Goal: Task Accomplishment & Management: Manage account settings

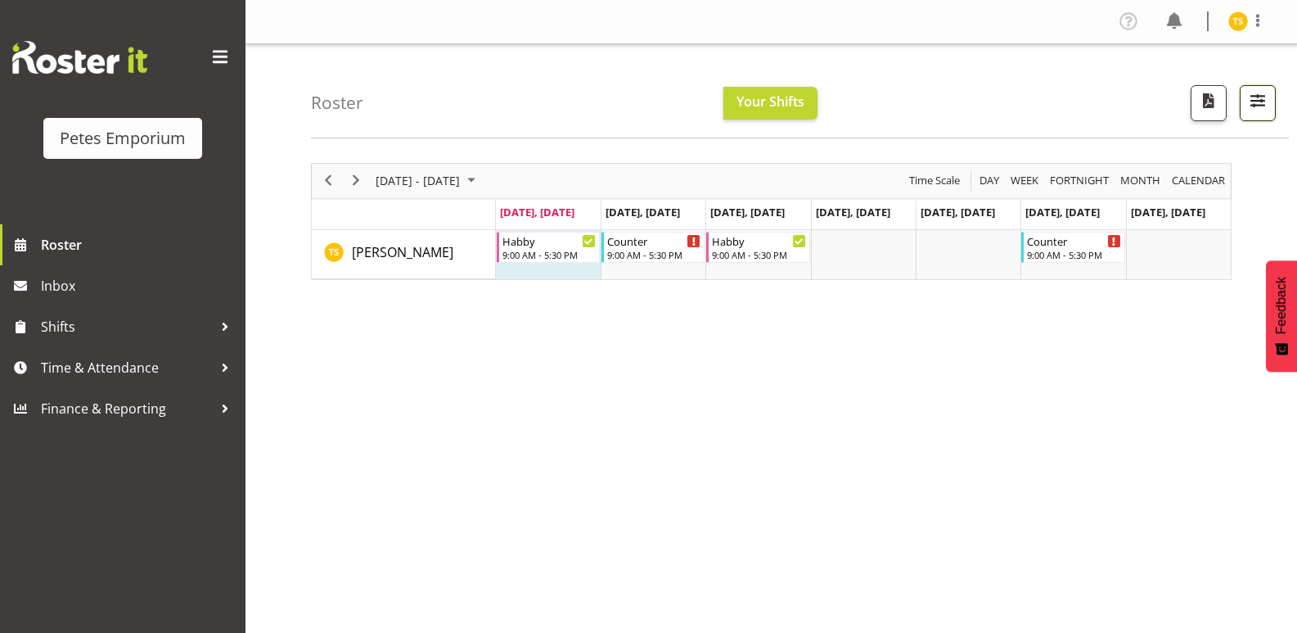
click at [1261, 99] on span "button" at bounding box center [1257, 100] width 21 height 21
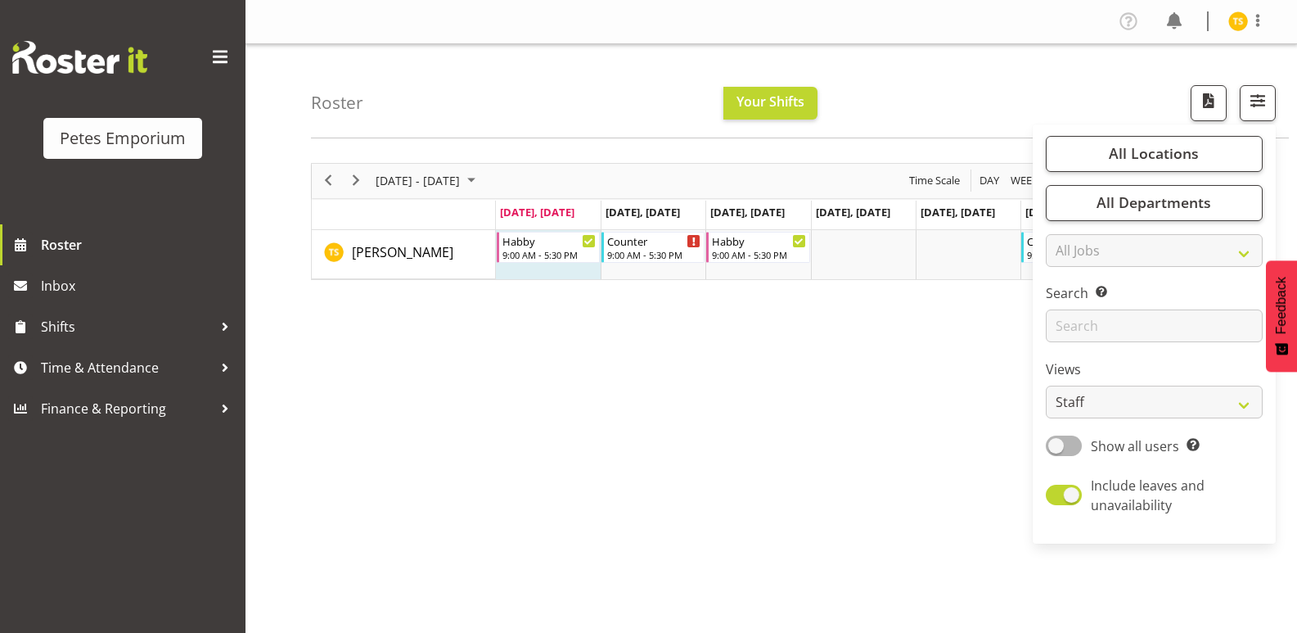
click at [854, 401] on div "[DATE] - [DATE] [DATE] Day Week Fortnight Month calendar Month Agenda Time Scal…" at bounding box center [804, 478] width 986 height 655
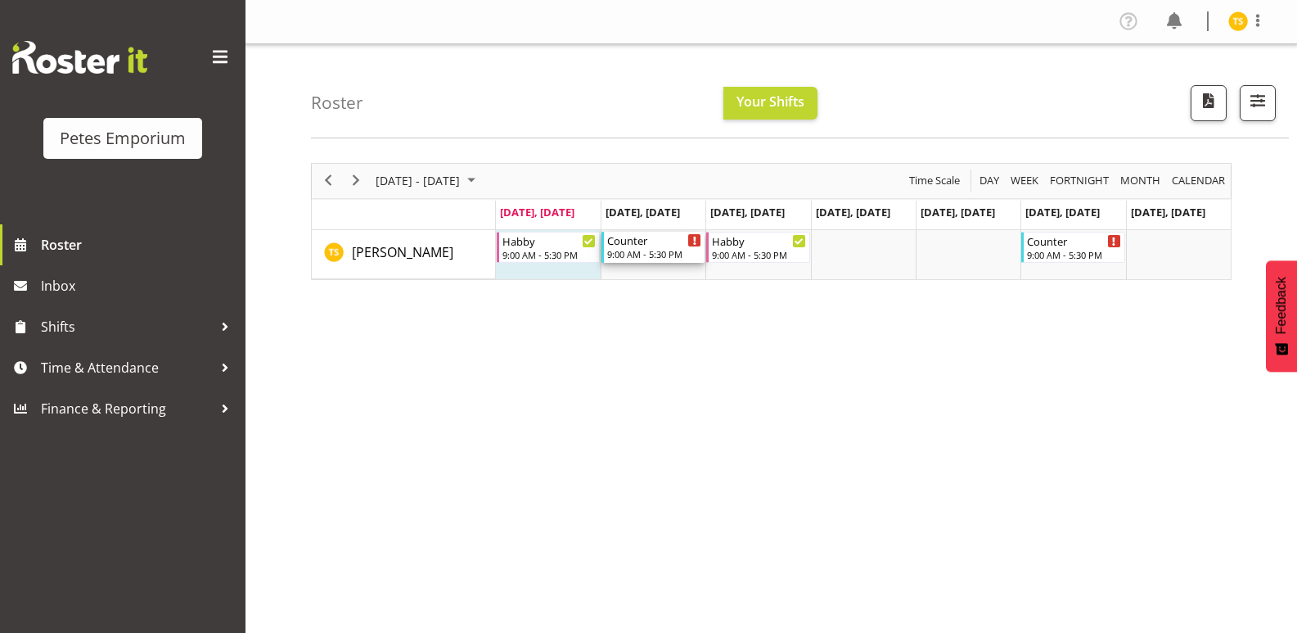
click at [693, 241] on icon "Timeline Week of August 18, 2025" at bounding box center [694, 241] width 3 height 8
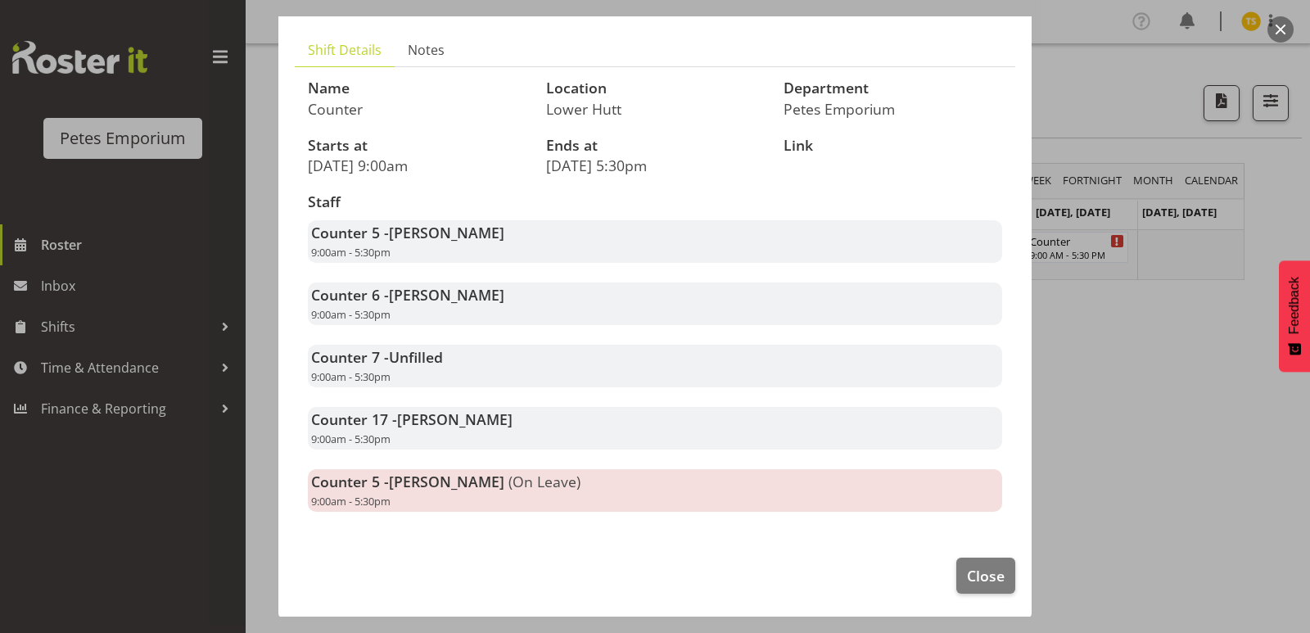
scroll to position [100, 0]
click at [967, 573] on span "Close" at bounding box center [986, 573] width 38 height 21
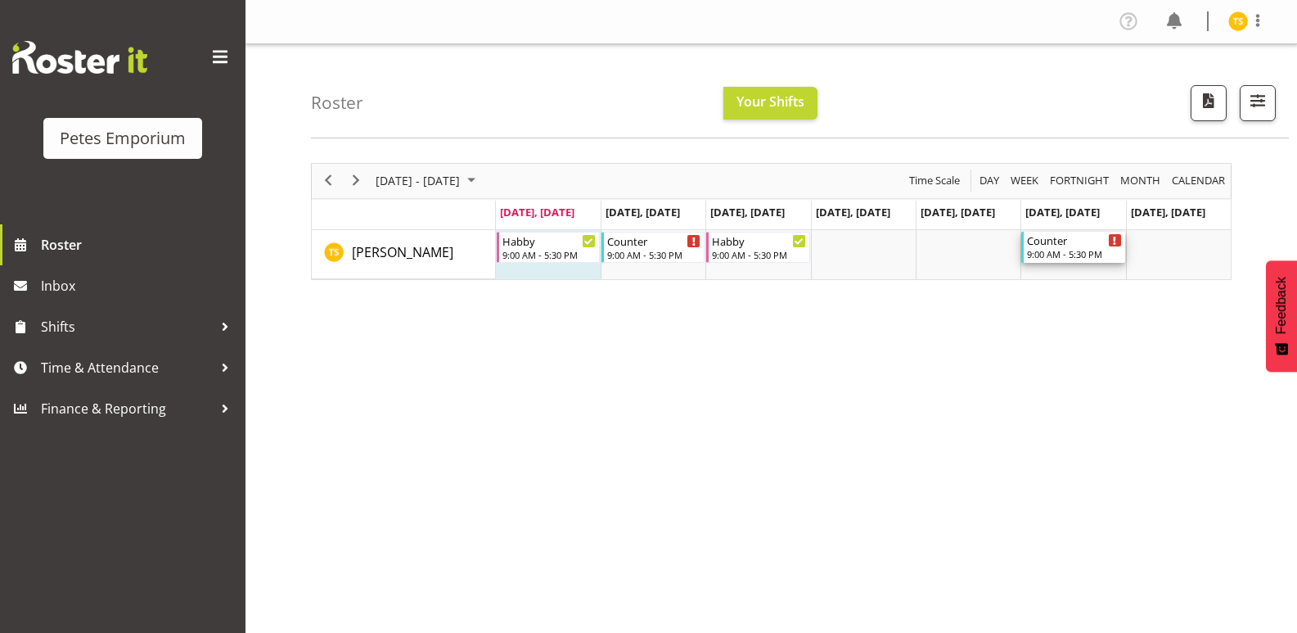
click at [1115, 239] on icon "Timeline Week of August 18, 2025" at bounding box center [1115, 241] width 2 height 8
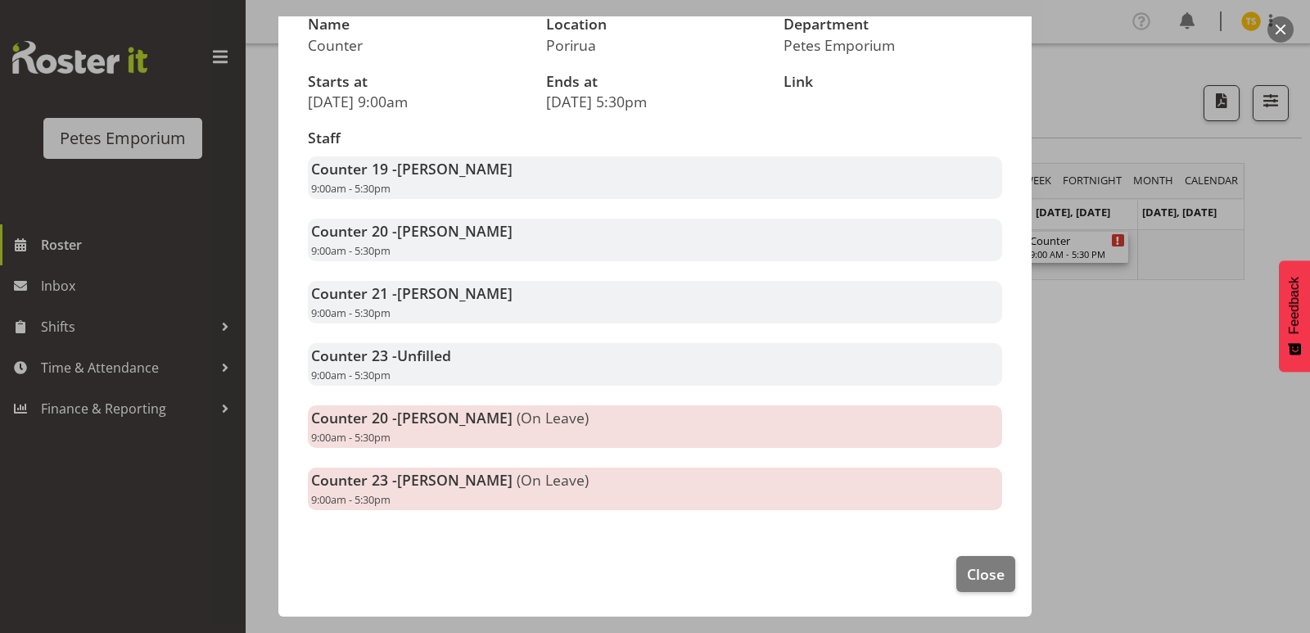
scroll to position [0, 0]
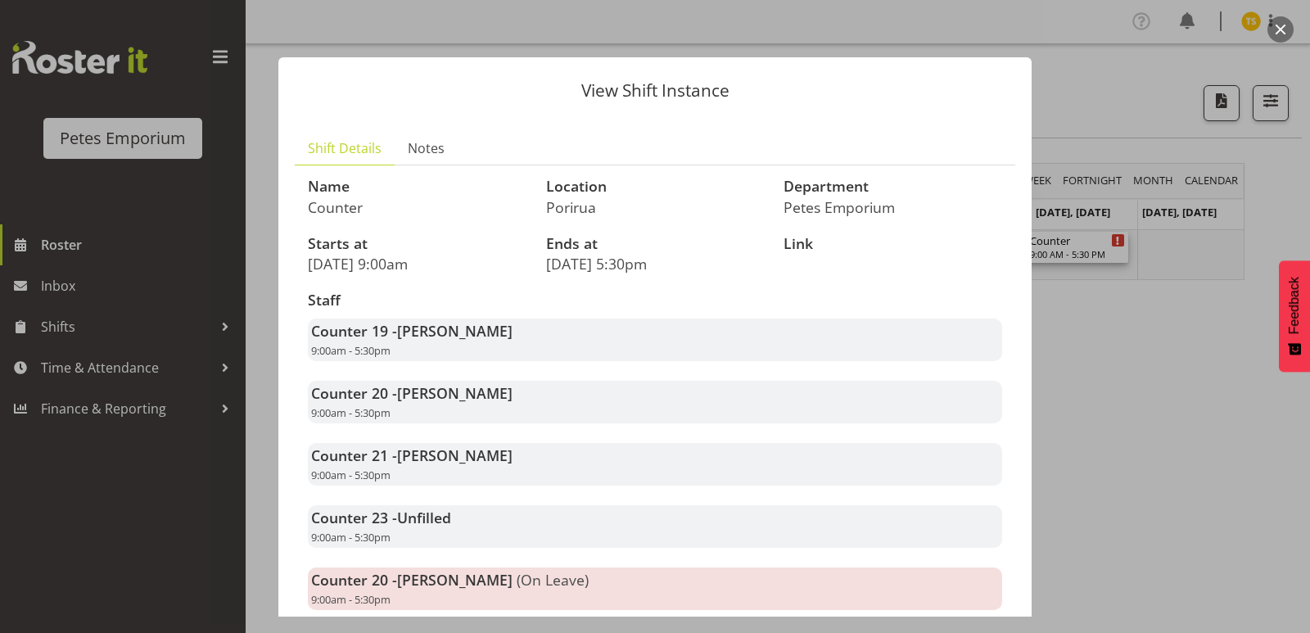
click at [1143, 353] on div at bounding box center [655, 316] width 1310 height 633
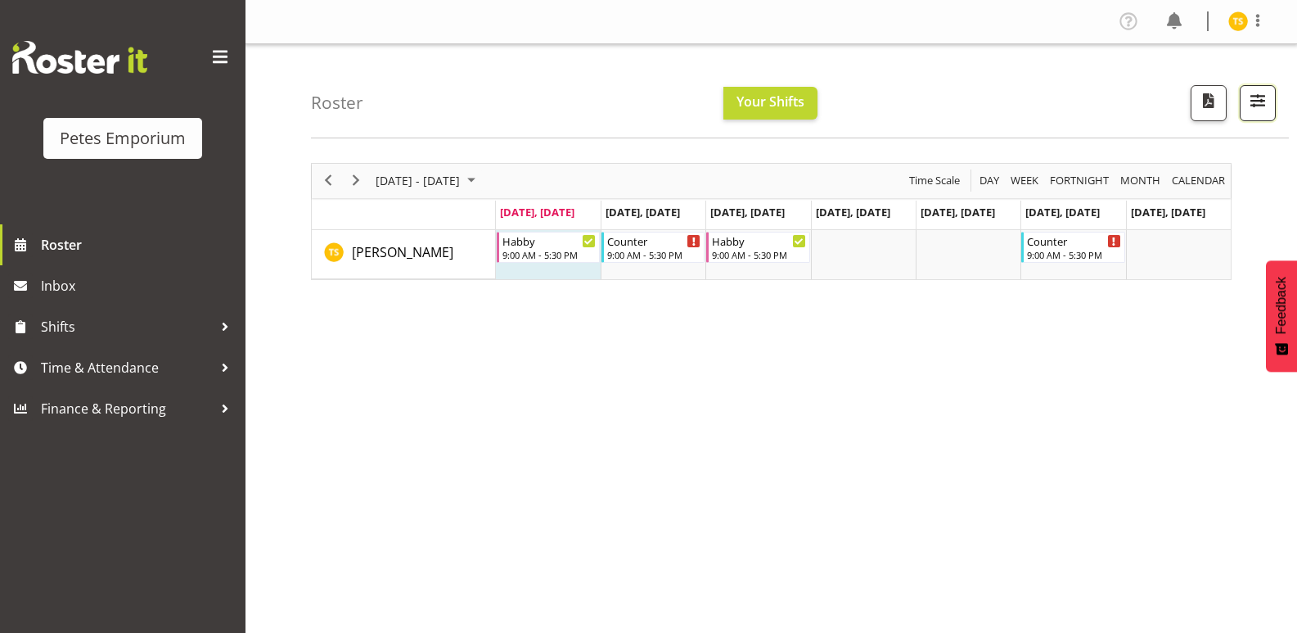
click at [1252, 101] on span "button" at bounding box center [1257, 100] width 21 height 21
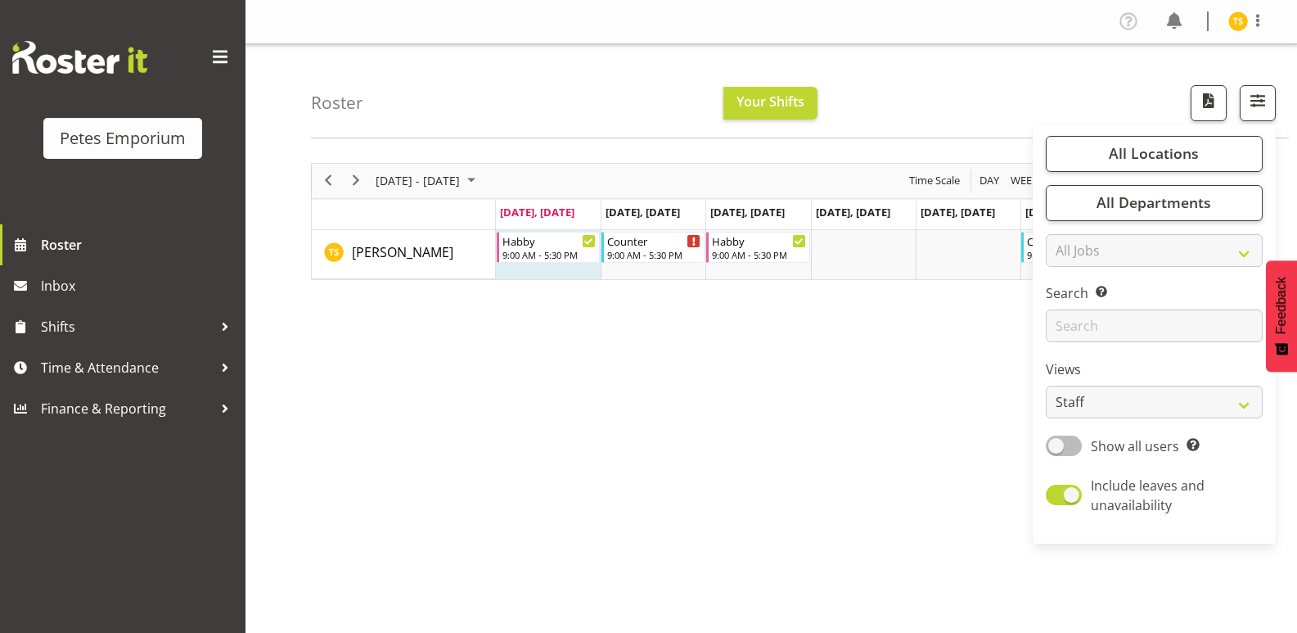
click at [1082, 443] on span at bounding box center [1064, 445] width 36 height 20
click at [1057, 443] on input "Show all users Show only rostered employees" at bounding box center [1051, 445] width 11 height 11
click at [722, 396] on div "[DATE] - [DATE] [DATE] Day Week Fortnight Month calendar Month Agenda Time Scal…" at bounding box center [804, 478] width 986 height 655
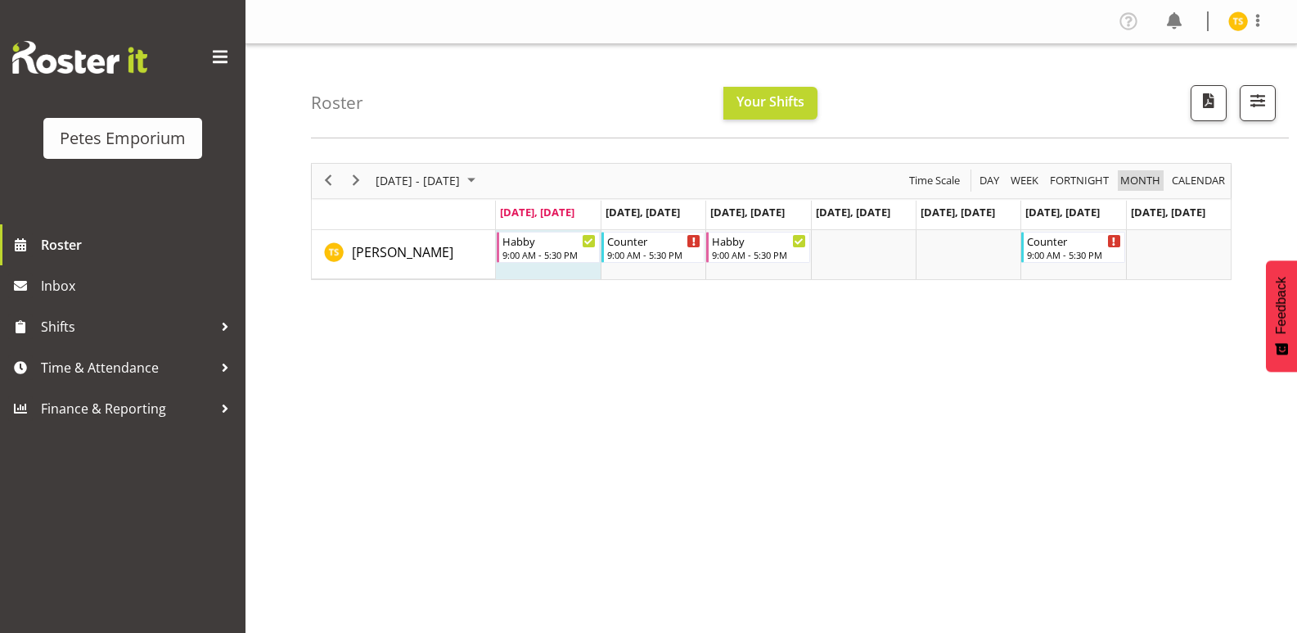
click at [1136, 181] on span "Month" at bounding box center [1140, 180] width 43 height 20
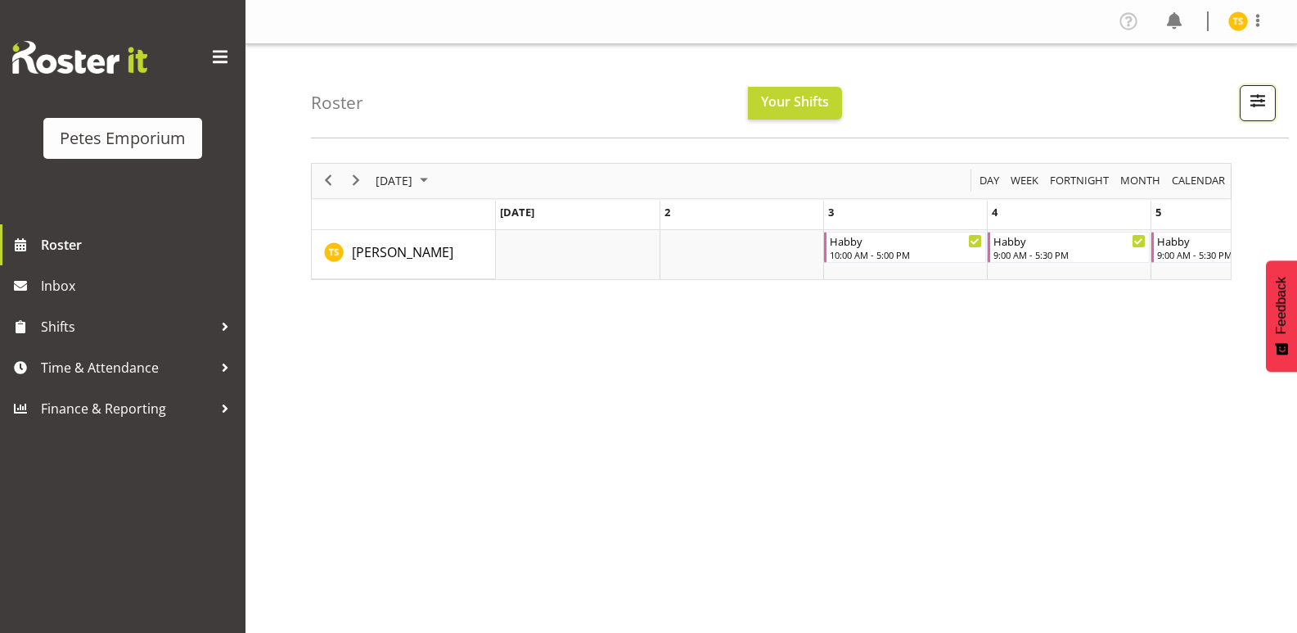
click at [1261, 100] on span "button" at bounding box center [1257, 100] width 21 height 21
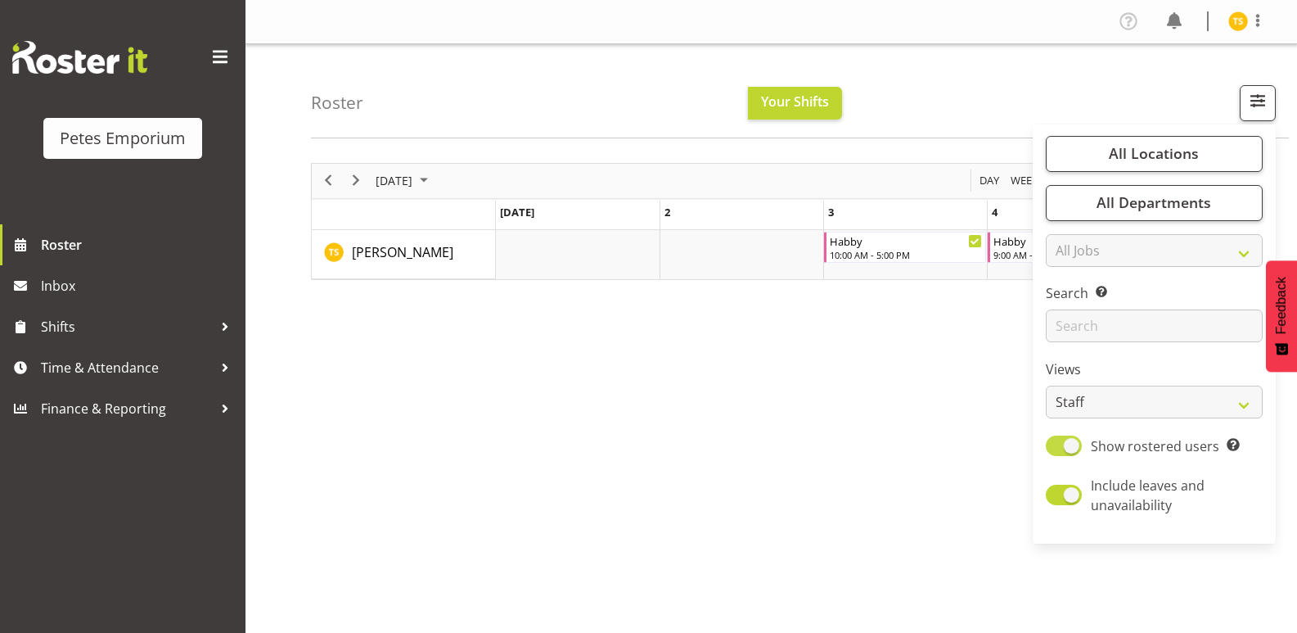
click at [1060, 450] on span at bounding box center [1064, 445] width 36 height 20
click at [1057, 450] on input "Show rostered users Show only rostered employees" at bounding box center [1051, 445] width 11 height 11
checkbox input "false"
click at [731, 439] on div "[DATE] [DATE] Day Week Fortnight Month calendar Month Agenda Time Scale [DATE] …" at bounding box center [804, 478] width 986 height 655
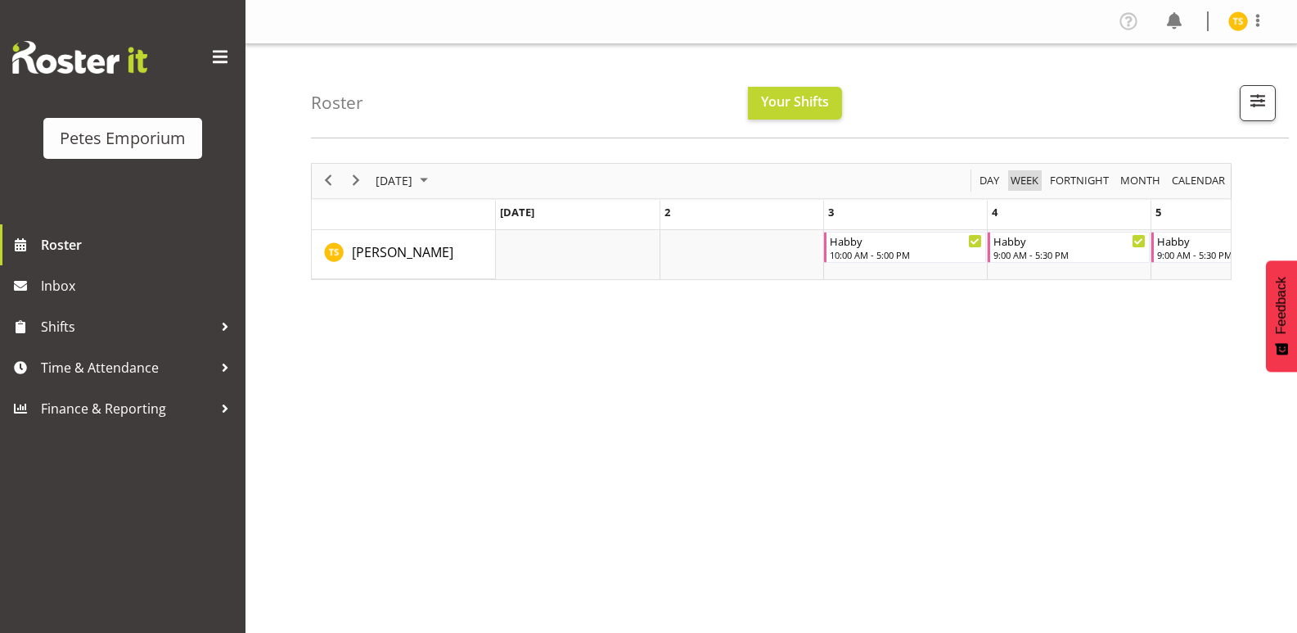
click at [1015, 187] on span "Week" at bounding box center [1024, 180] width 31 height 20
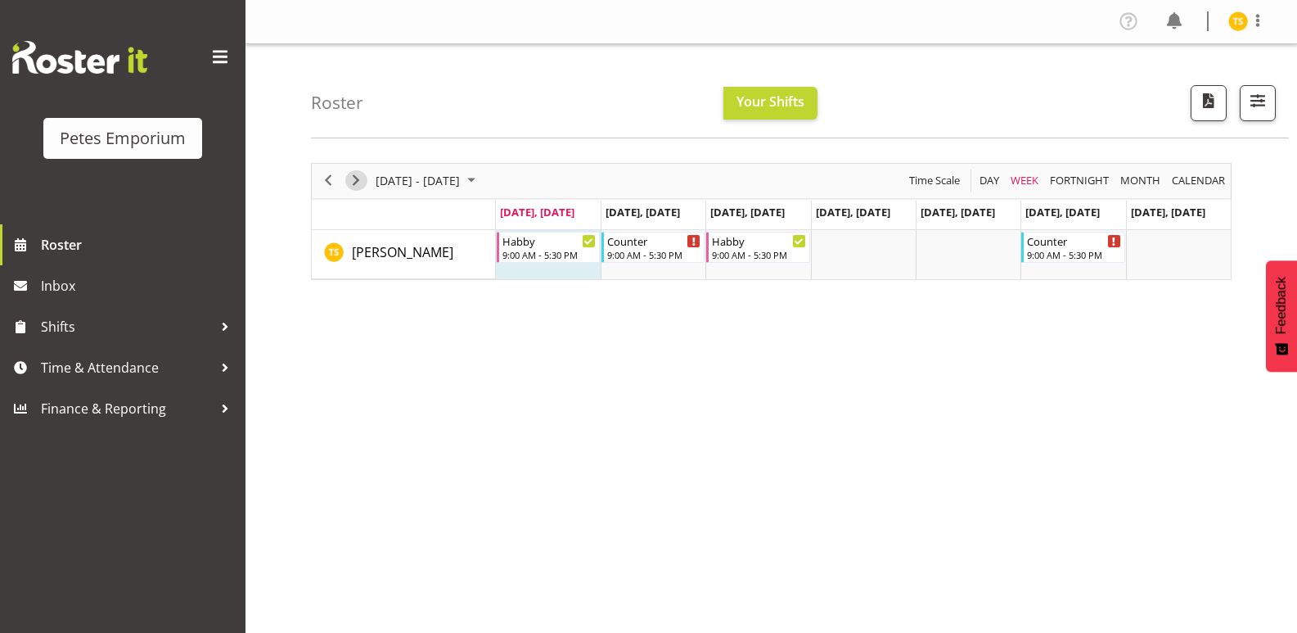
click at [361, 180] on span "Next" at bounding box center [356, 180] width 20 height 20
click at [589, 236] on div "Timeline Week of August 25, 2025" at bounding box center [590, 240] width 12 height 12
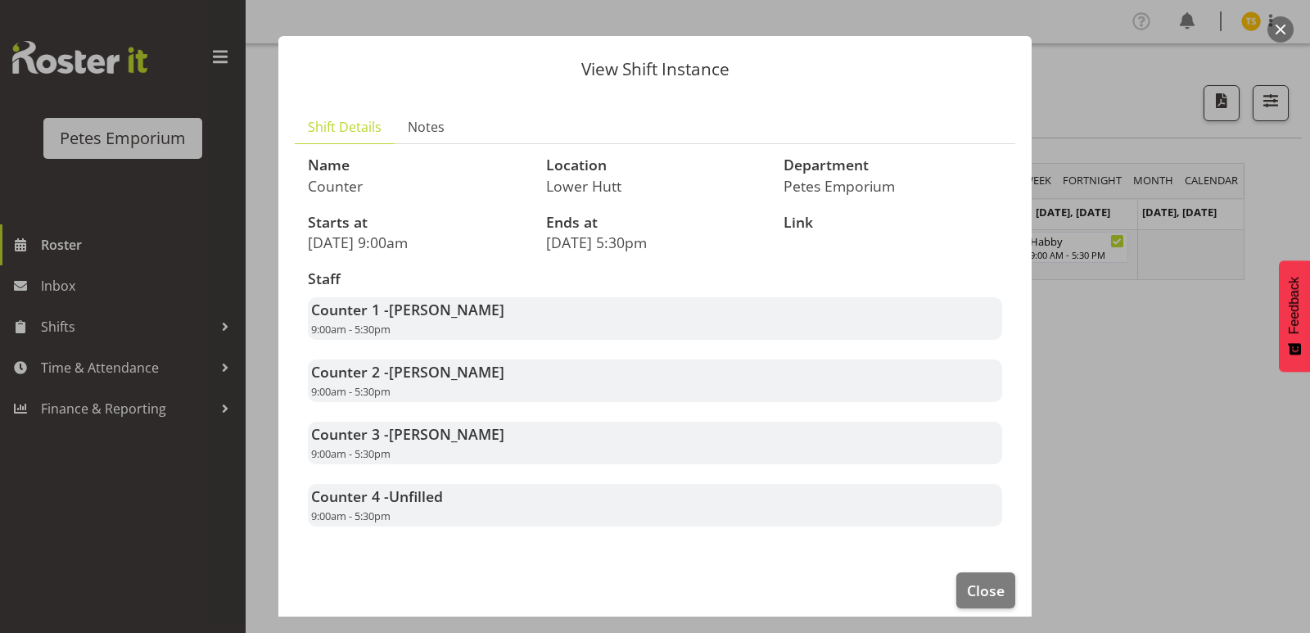
scroll to position [38, 0]
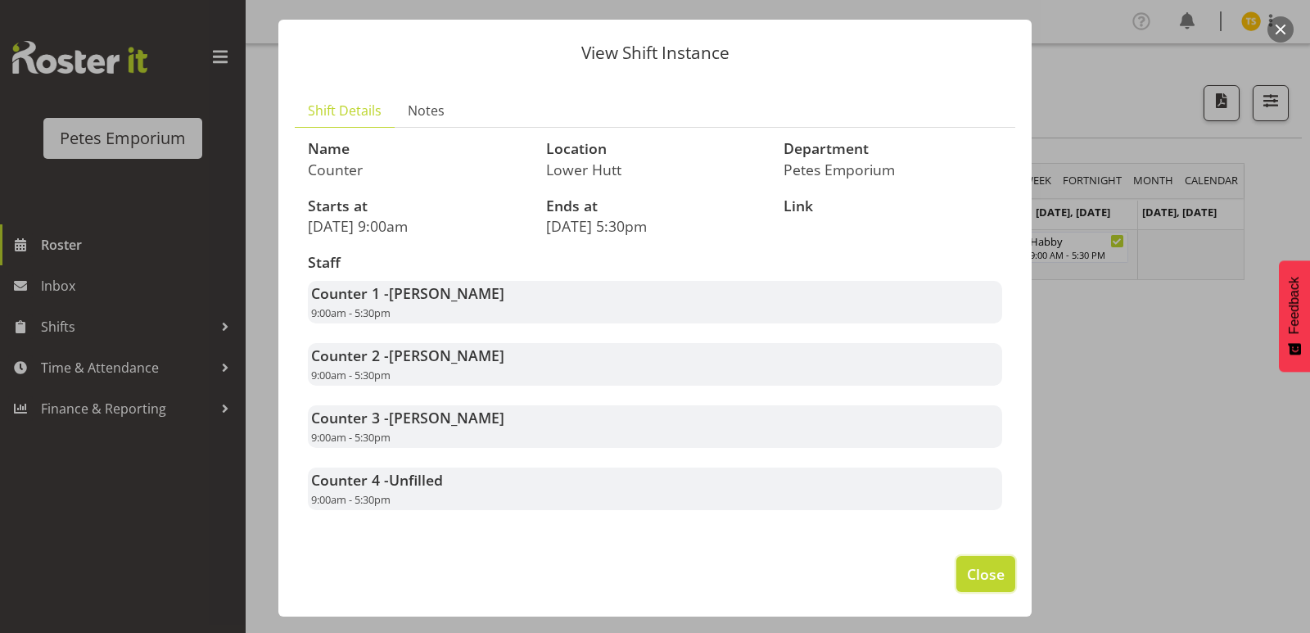
click at [969, 576] on span "Close" at bounding box center [986, 573] width 38 height 21
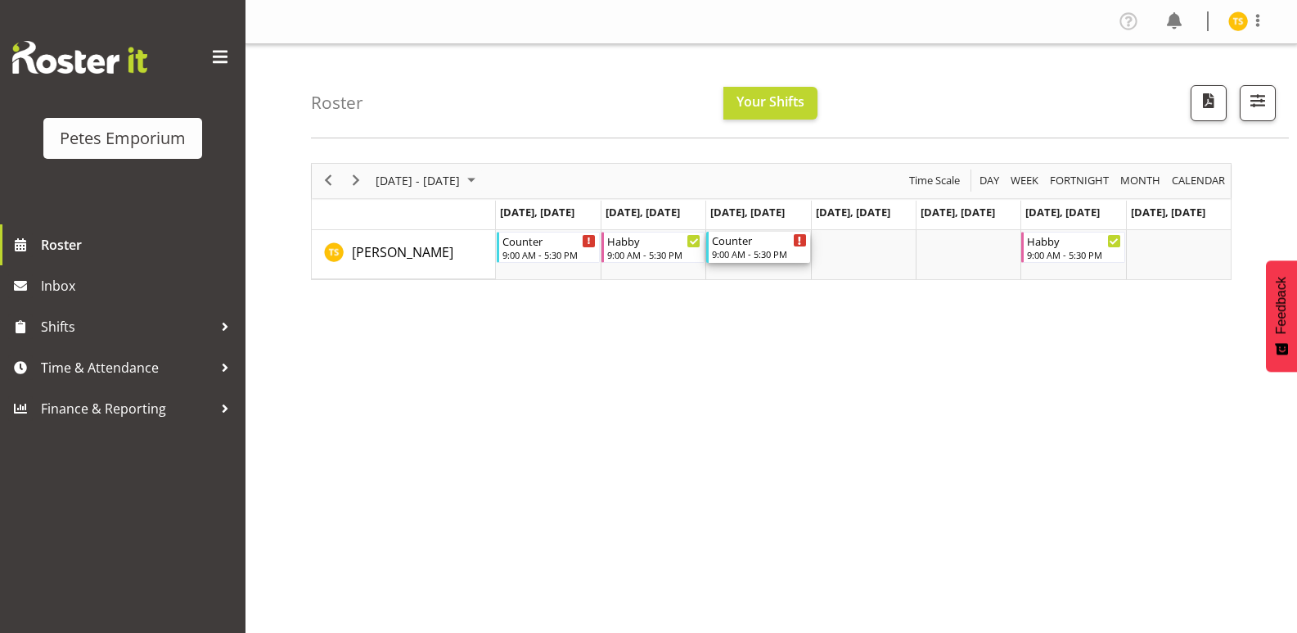
click at [795, 240] on div "Timeline Week of August 25, 2025" at bounding box center [800, 240] width 12 height 12
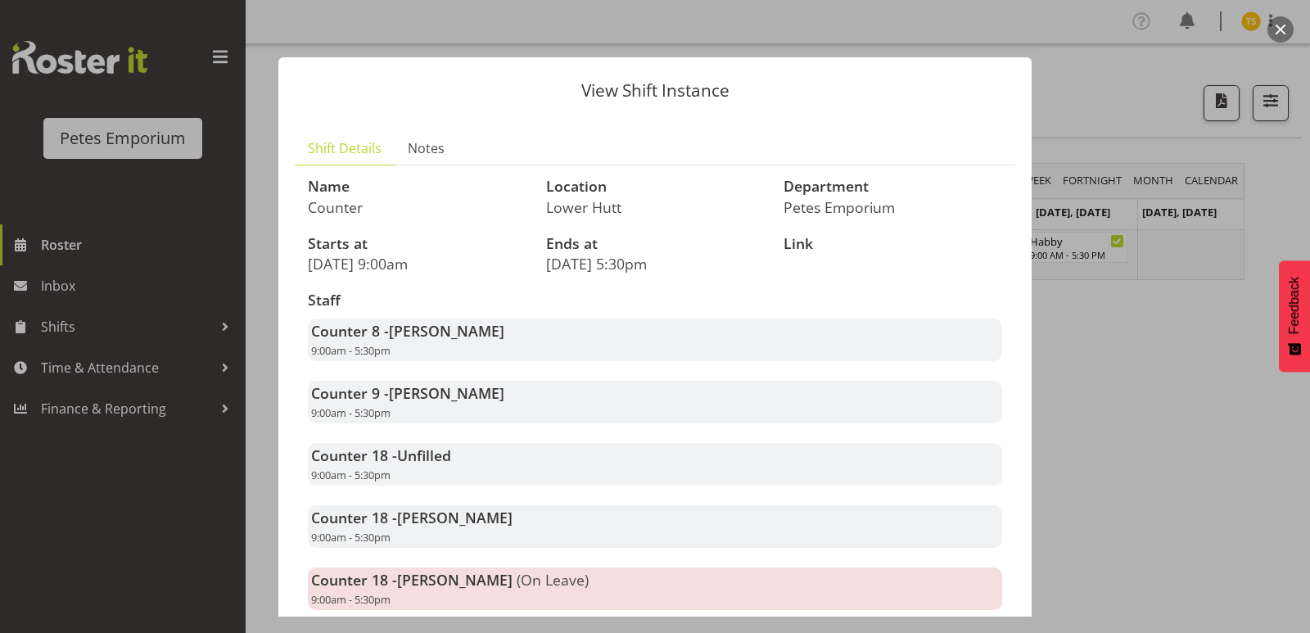
scroll to position [100, 0]
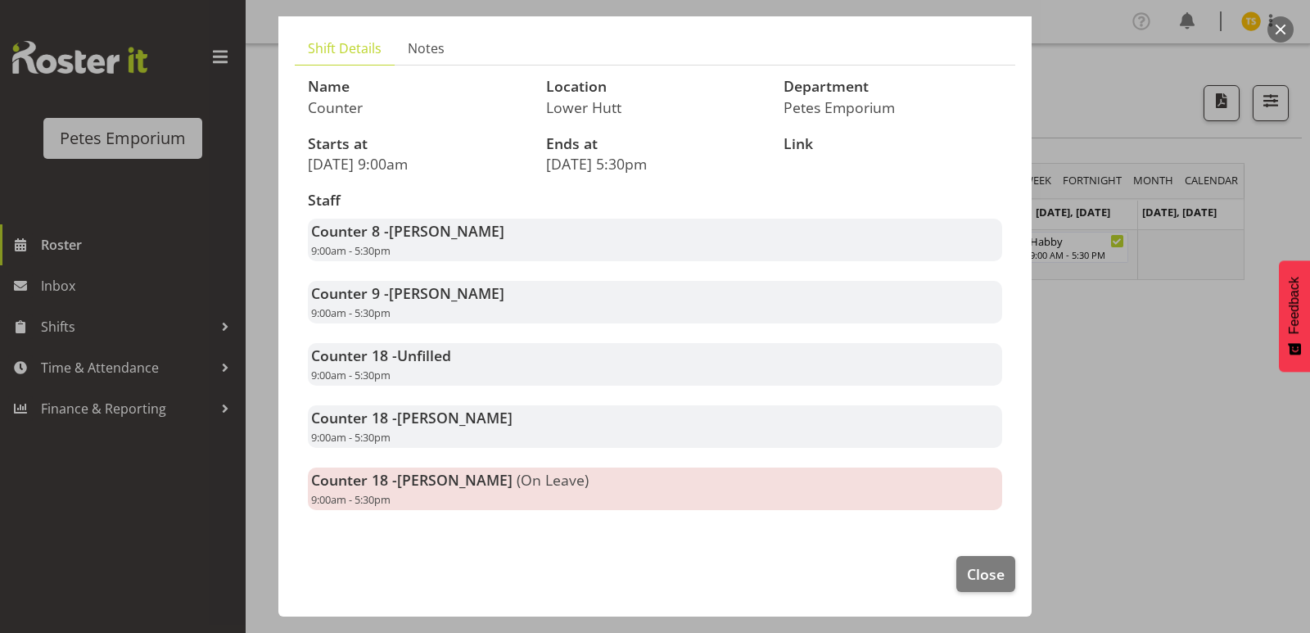
click at [1128, 477] on div at bounding box center [655, 316] width 1310 height 633
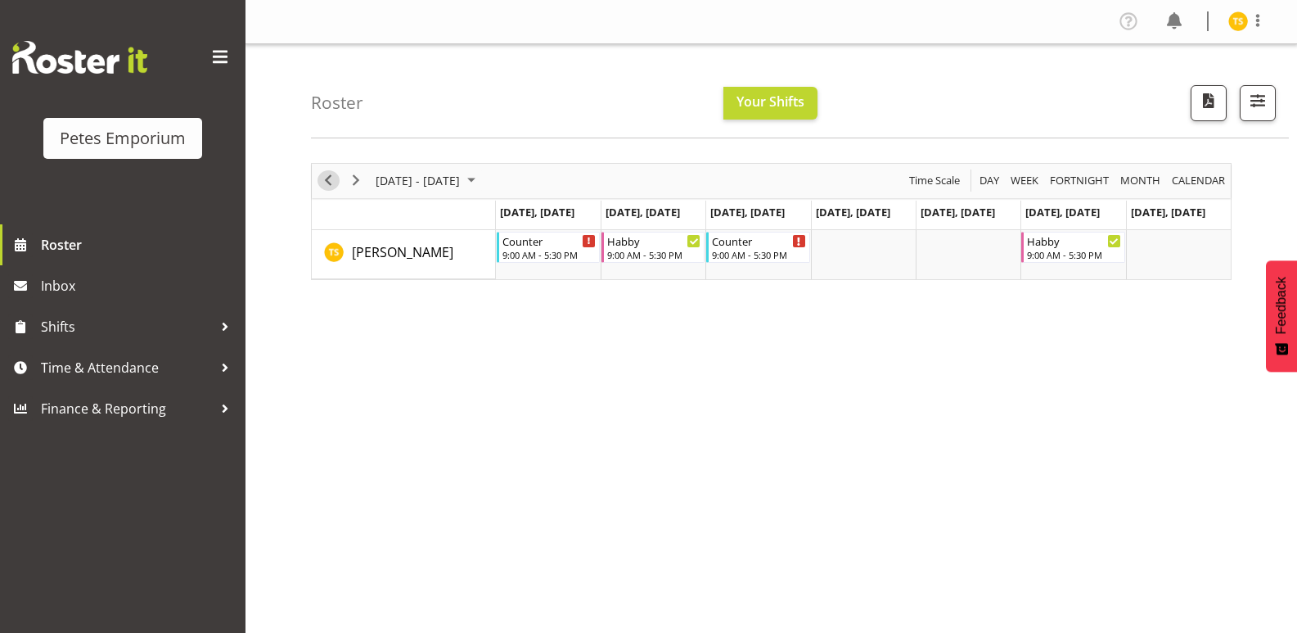
click at [327, 179] on span "Previous" at bounding box center [328, 180] width 20 height 20
click at [693, 241] on icon "Timeline Week of August 18, 2025" at bounding box center [694, 241] width 3 height 8
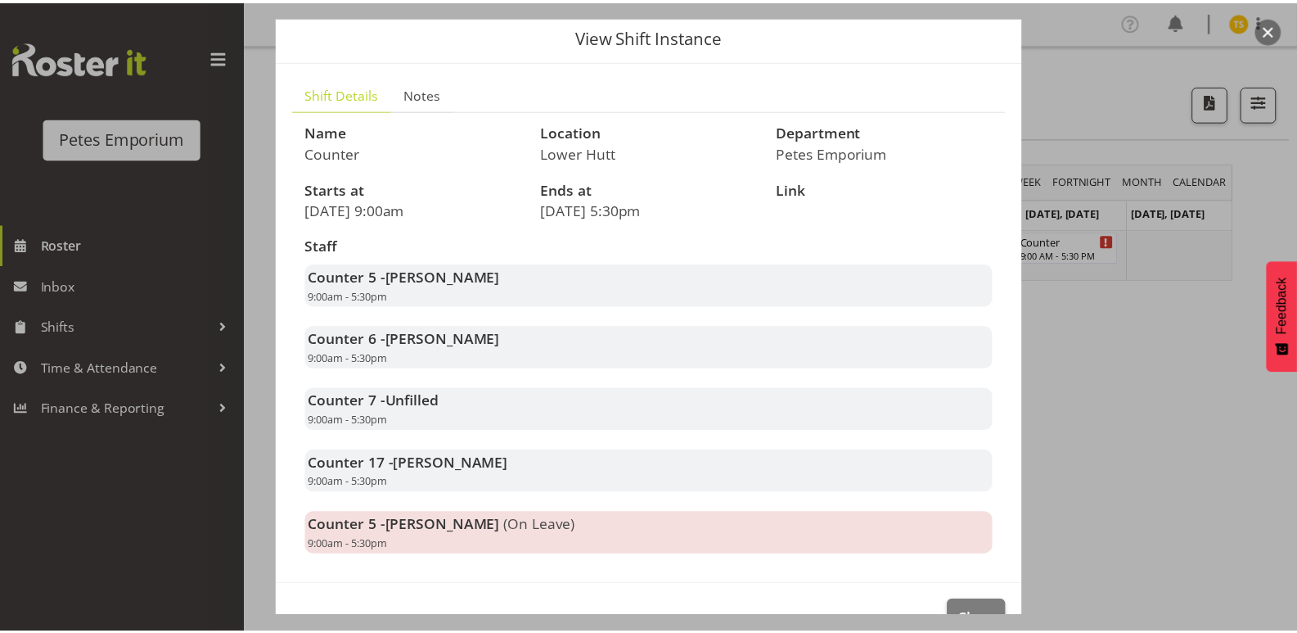
scroll to position [82, 0]
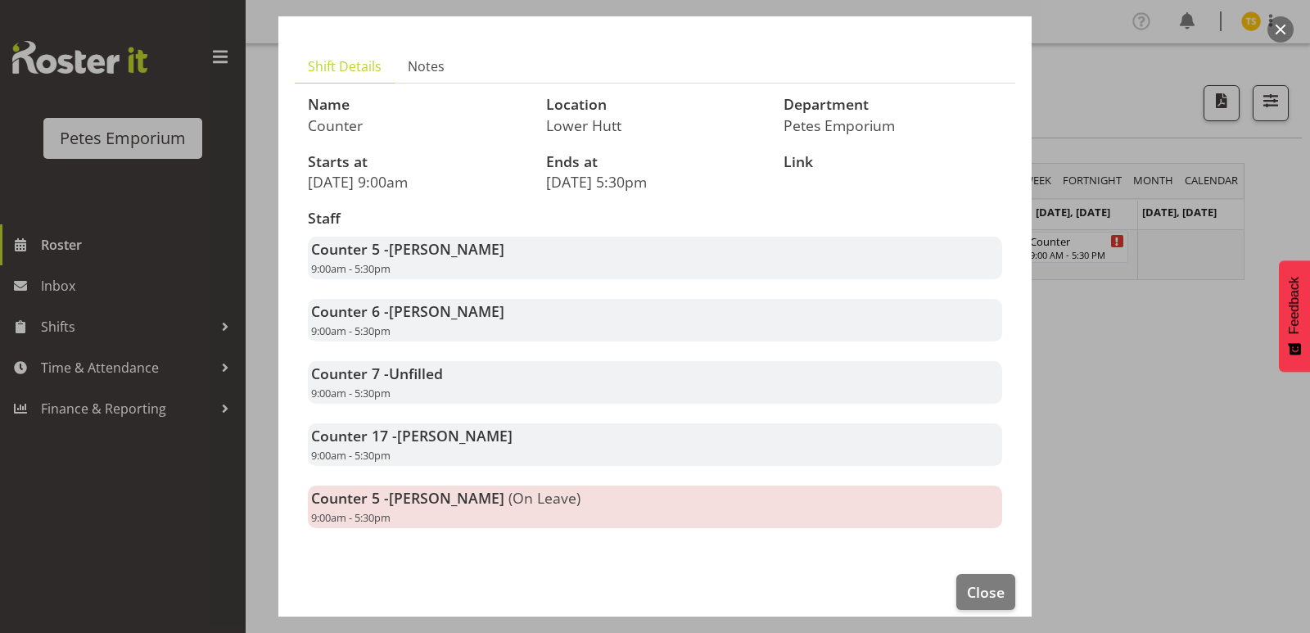
click at [1218, 434] on div at bounding box center [655, 316] width 1310 height 633
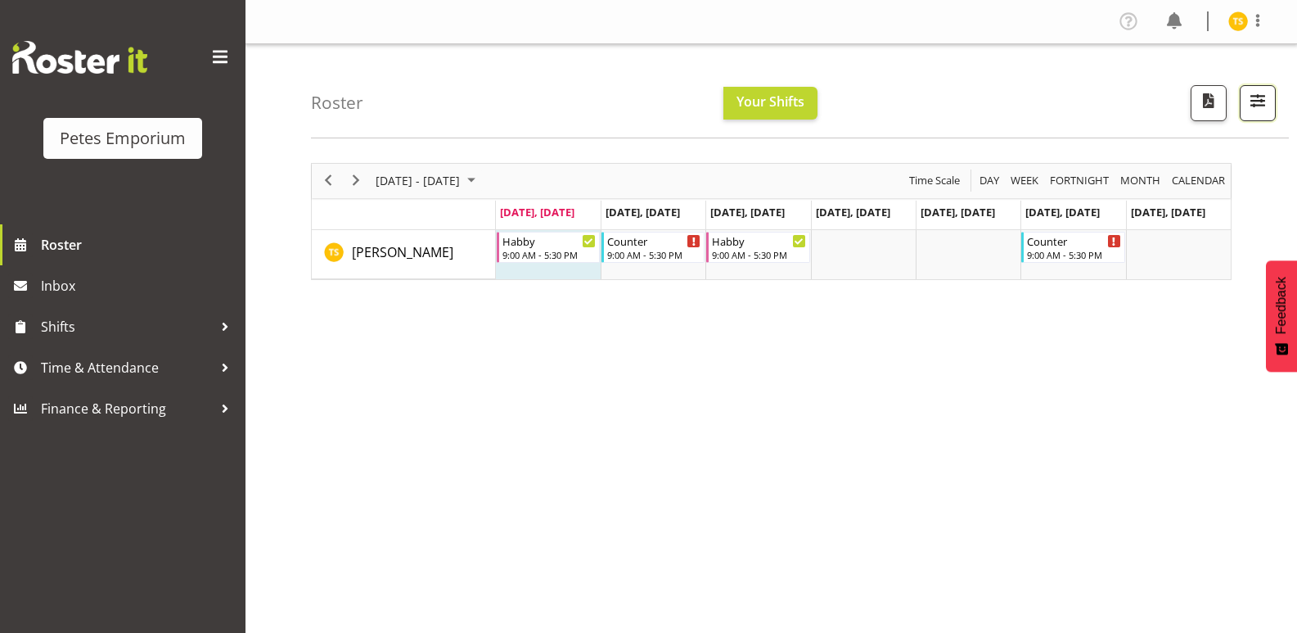
click at [1243, 100] on button "button" at bounding box center [1258, 103] width 36 height 36
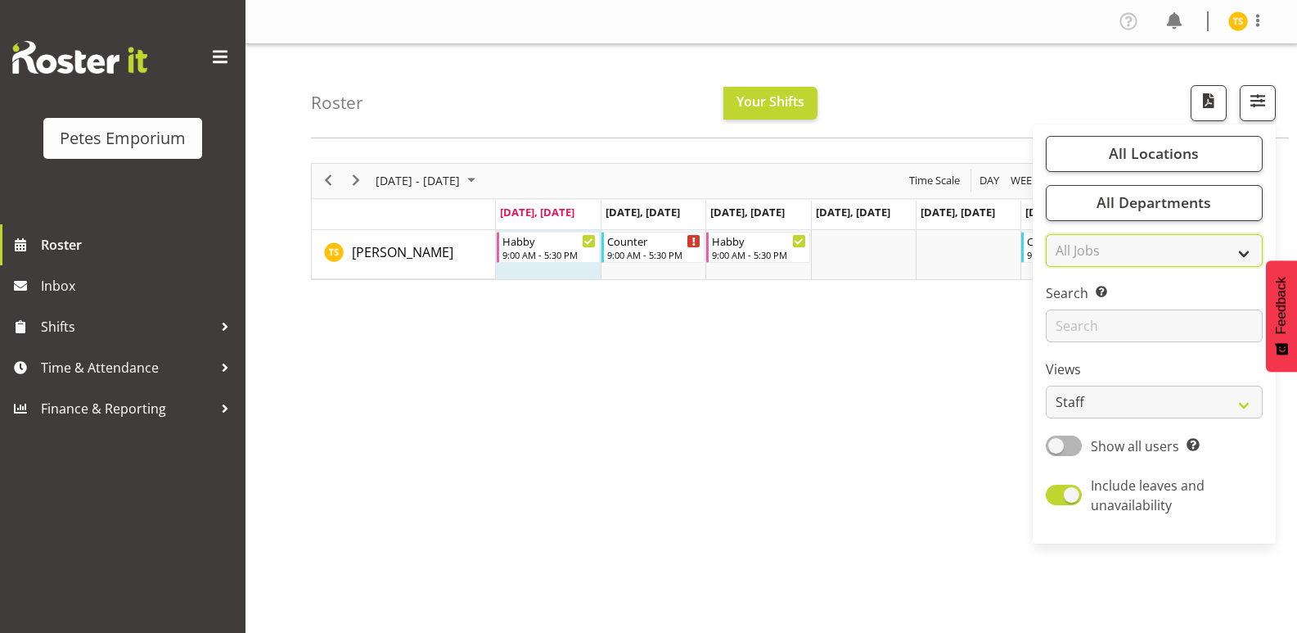
click at [1147, 253] on select "All Jobs All Jobs" at bounding box center [1154, 250] width 217 height 33
click at [1128, 405] on select "Staff Role Shift - Horizontal Shift - Vertical Staff - Location" at bounding box center [1154, 402] width 217 height 33
select select "role"
click at [1047, 386] on select "Staff Role Shift - Horizontal Shift - Vertical Staff - Location" at bounding box center [1154, 402] width 217 height 33
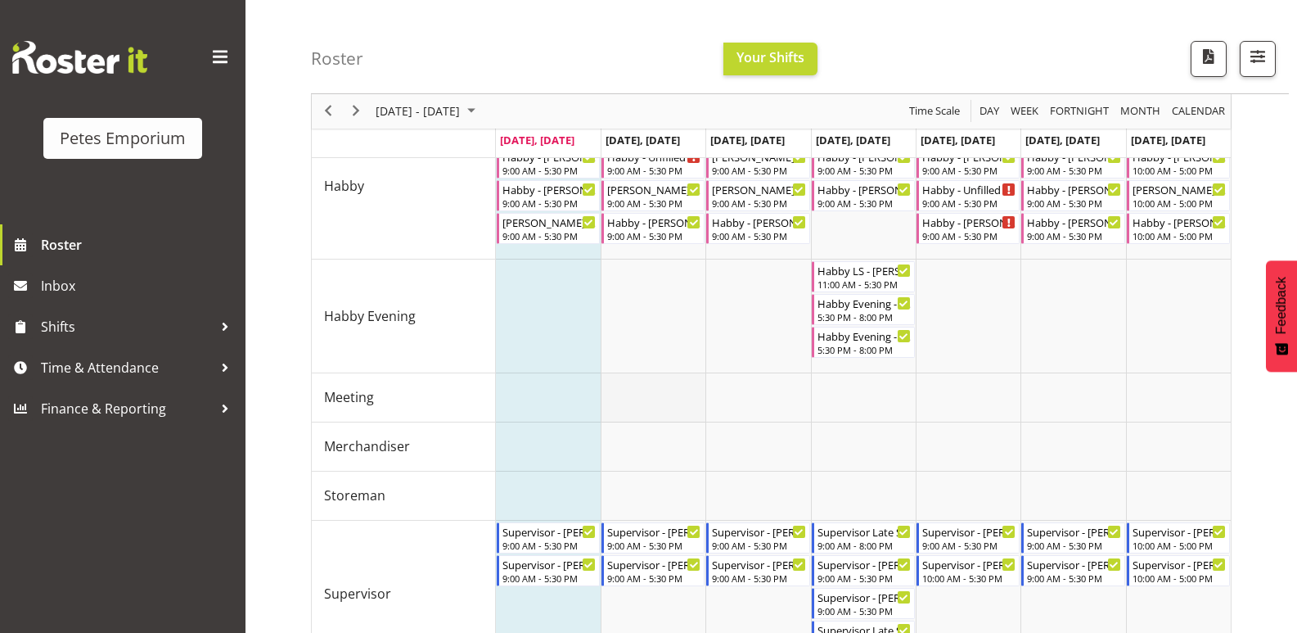
scroll to position [819, 0]
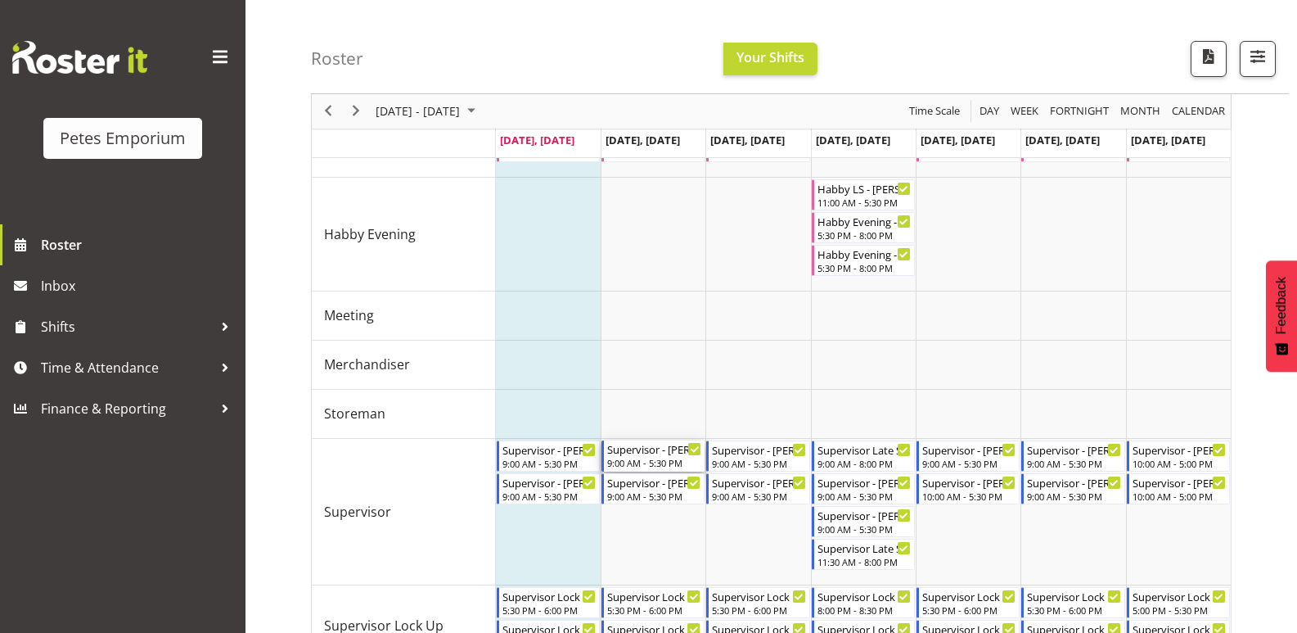
click at [665, 449] on div "Supervisor - [PERSON_NAME]" at bounding box center [654, 448] width 94 height 16
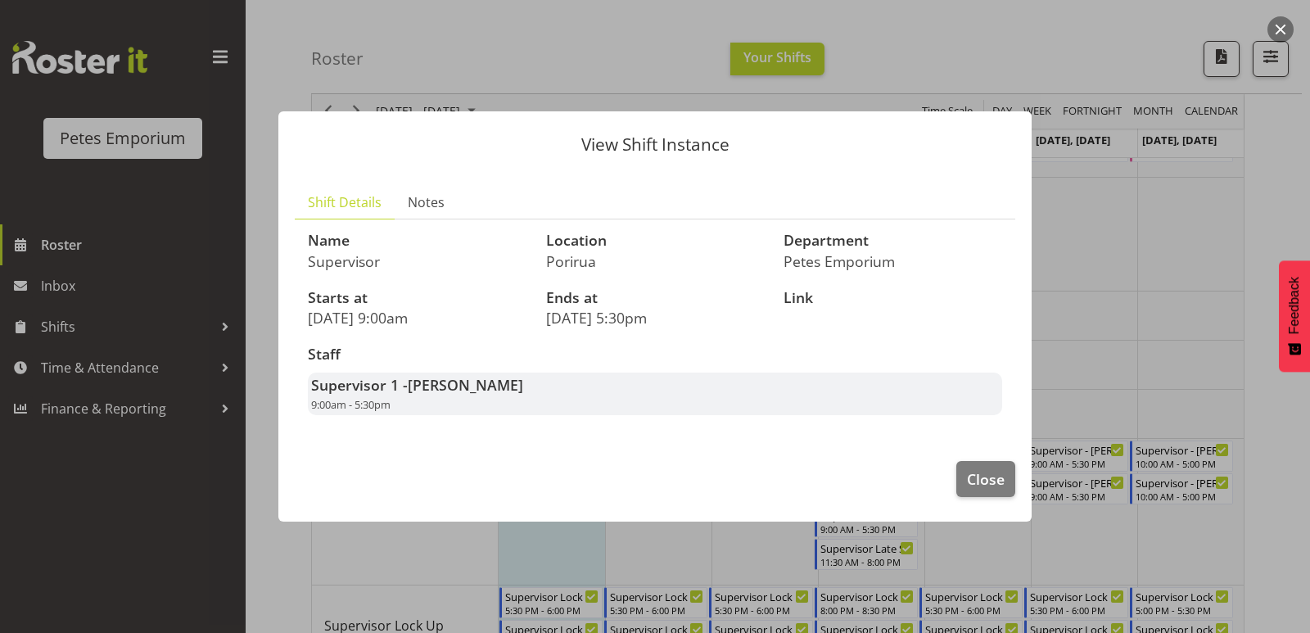
click at [1089, 328] on div at bounding box center [655, 316] width 1310 height 633
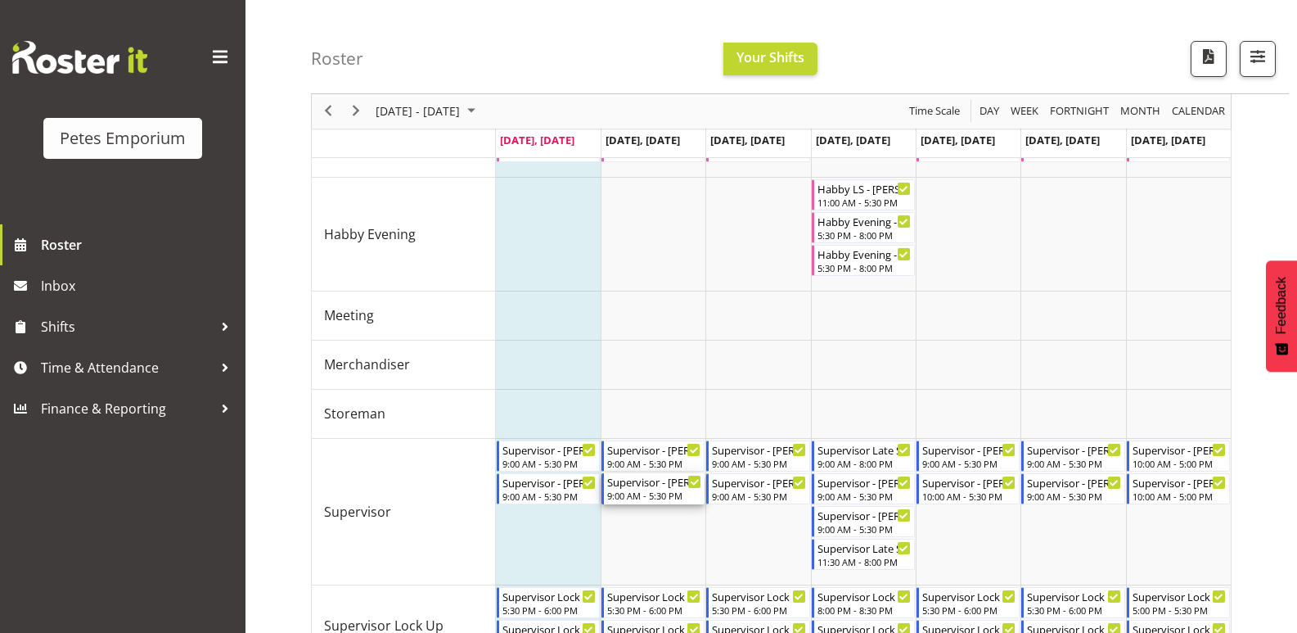
click at [655, 486] on div "Supervisor - [PERSON_NAME]" at bounding box center [654, 481] width 94 height 16
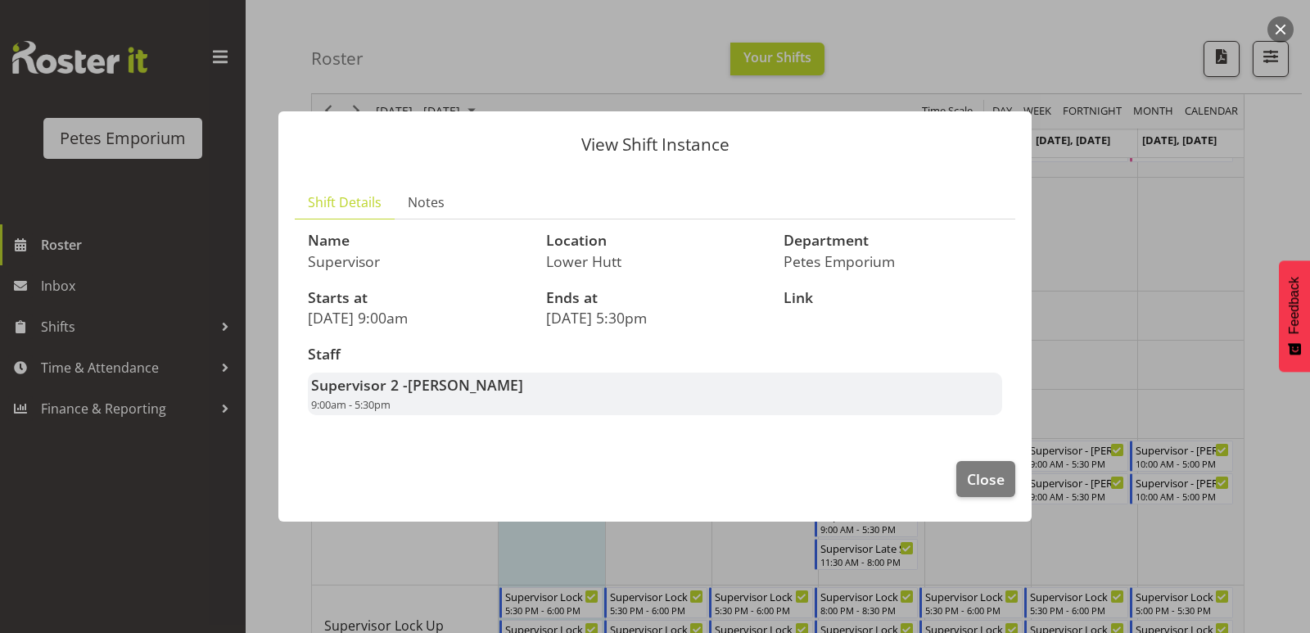
click at [1094, 365] on div at bounding box center [655, 316] width 1310 height 633
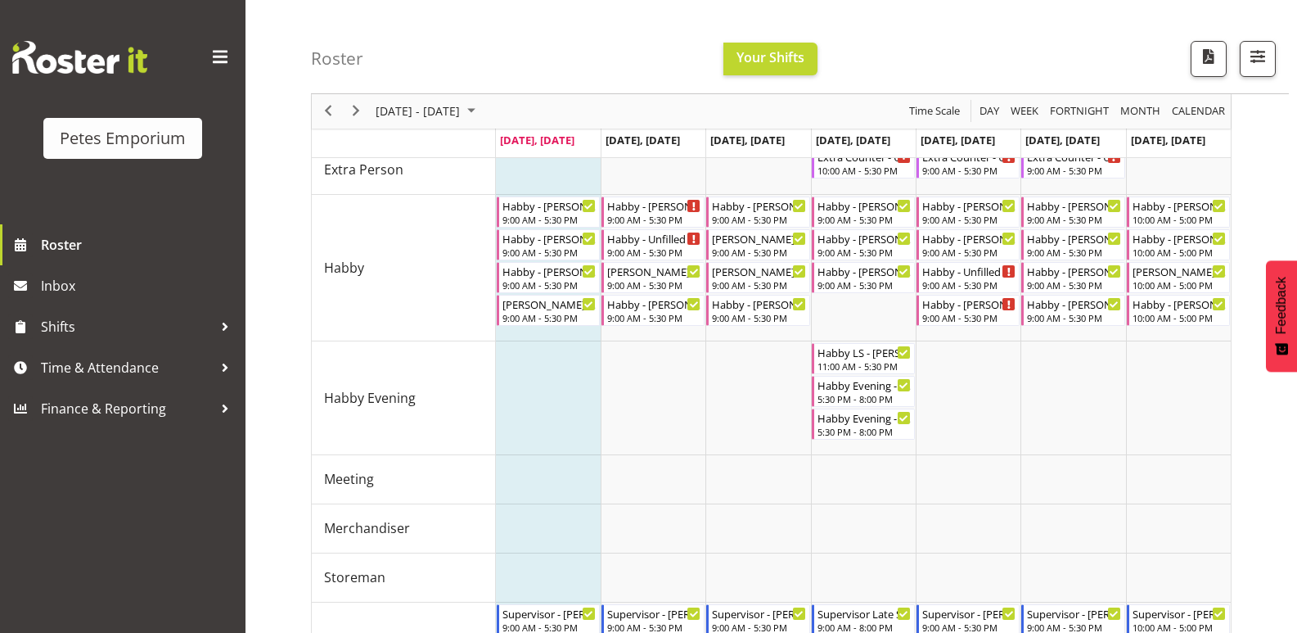
scroll to position [865, 0]
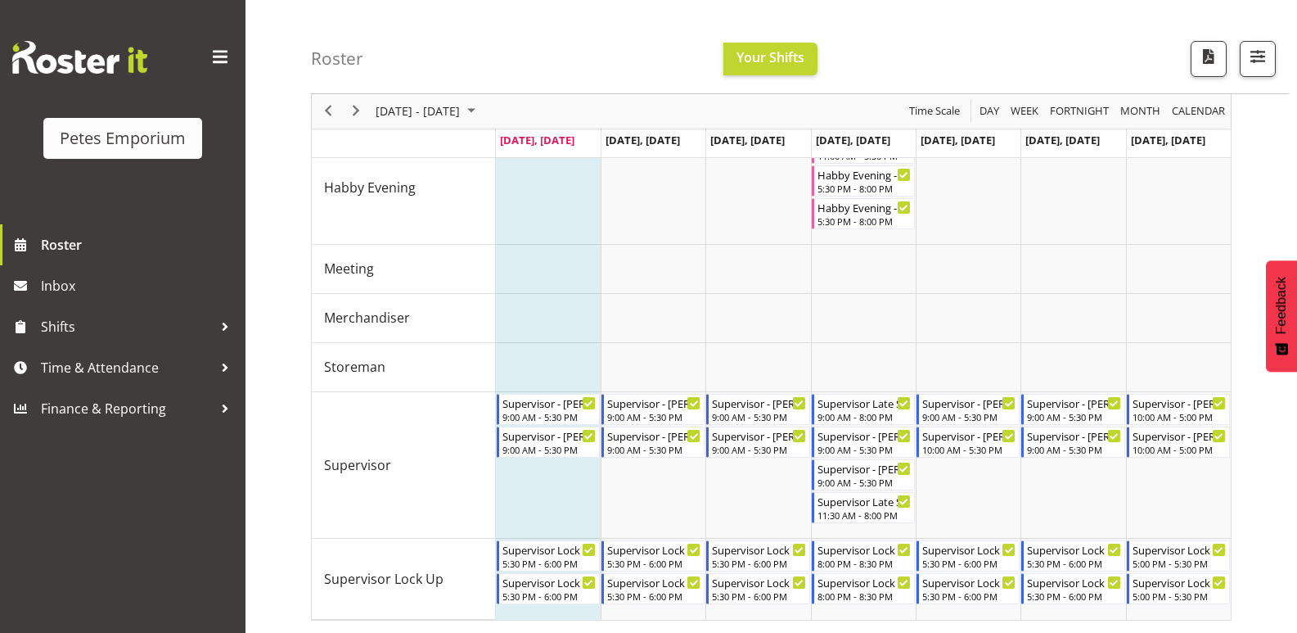
click at [944, 72] on div "Roster Your Shifts All Locations Clear [GEOGRAPHIC_DATA] [GEOGRAPHIC_DATA] Sele…" at bounding box center [800, 47] width 978 height 94
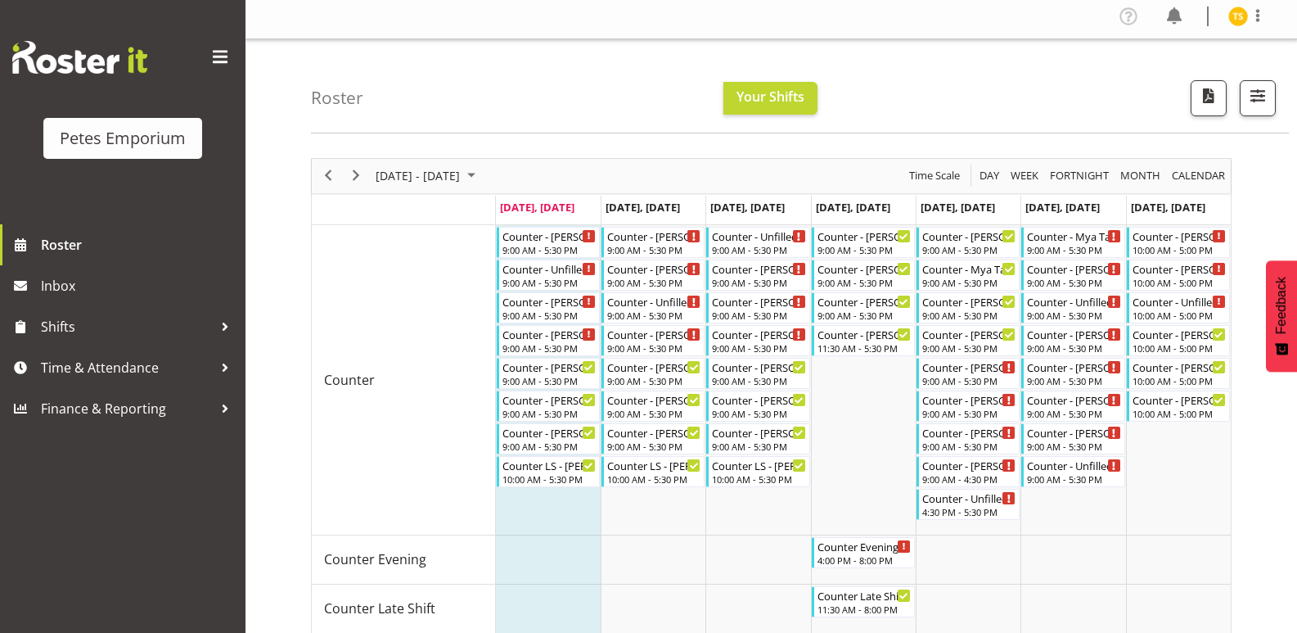
scroll to position [0, 0]
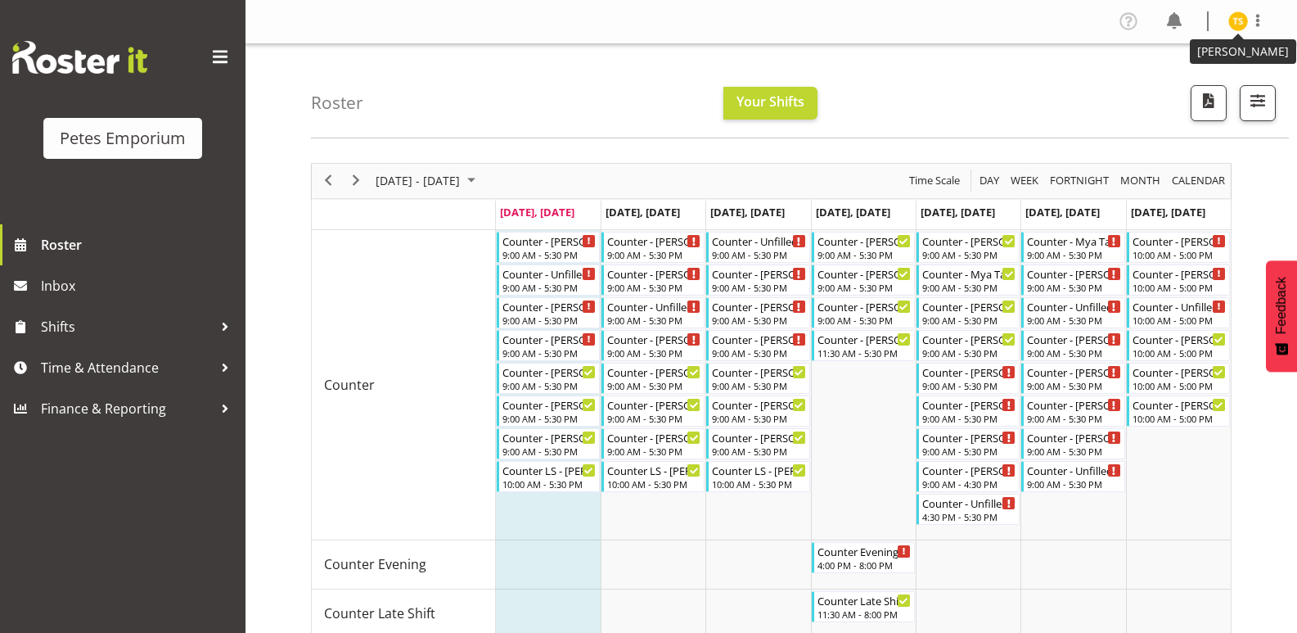
click at [1239, 21] on img at bounding box center [1239, 21] width 20 height 20
click at [1176, 85] on link "Log Out" at bounding box center [1189, 85] width 157 height 29
